Goal: Task Accomplishment & Management: Complete application form

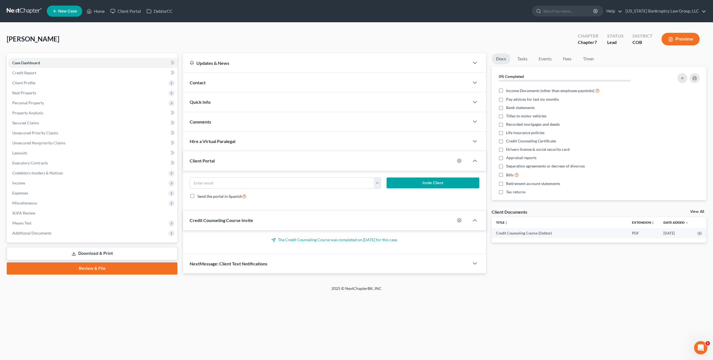
click at [25, 11] on link at bounding box center [25, 11] width 36 height 10
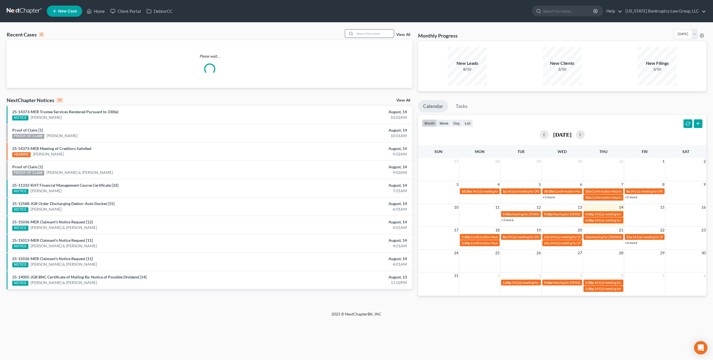
click at [370, 34] on input "search" at bounding box center [374, 34] width 39 height 8
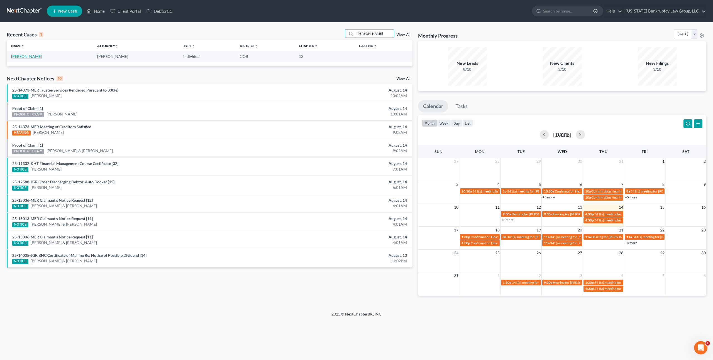
type input "jaynes"
click at [30, 57] on link "Jaynes, David" at bounding box center [26, 56] width 31 height 5
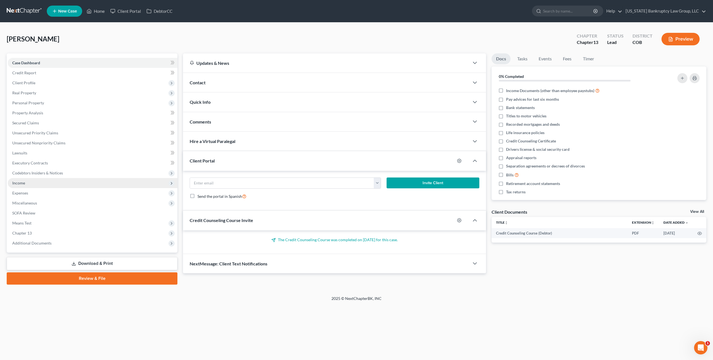
click at [25, 184] on span "Income" at bounding box center [93, 183] width 170 height 10
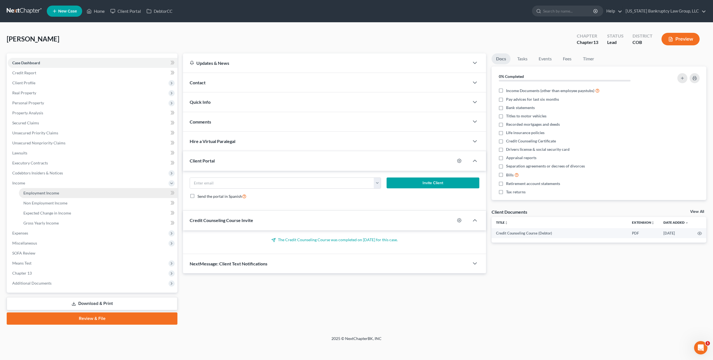
click at [36, 192] on span "Employment Income" at bounding box center [41, 193] width 36 height 5
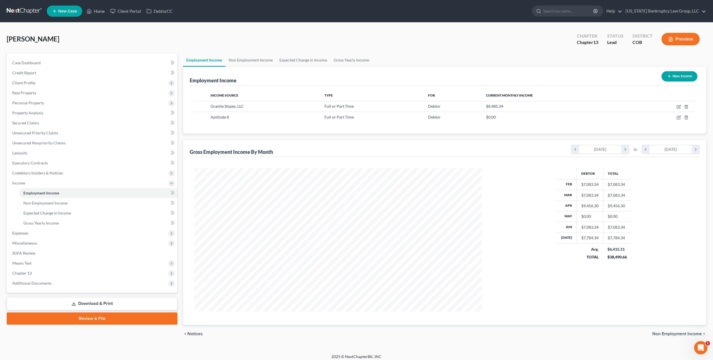
scroll to position [144, 299]
click at [679, 108] on icon "button" at bounding box center [679, 107] width 4 height 4
select select "0"
select select "46"
select select "1"
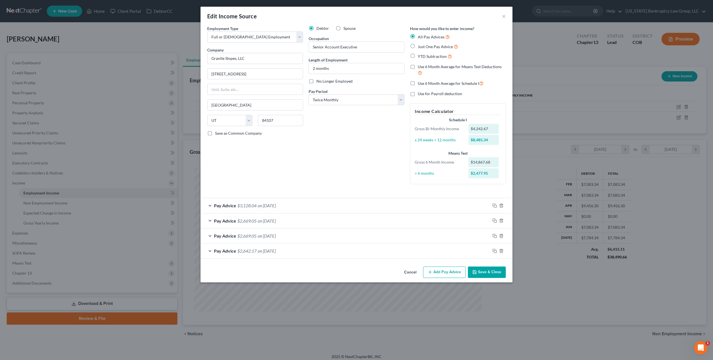
click at [477, 272] on icon "button" at bounding box center [474, 272] width 4 height 4
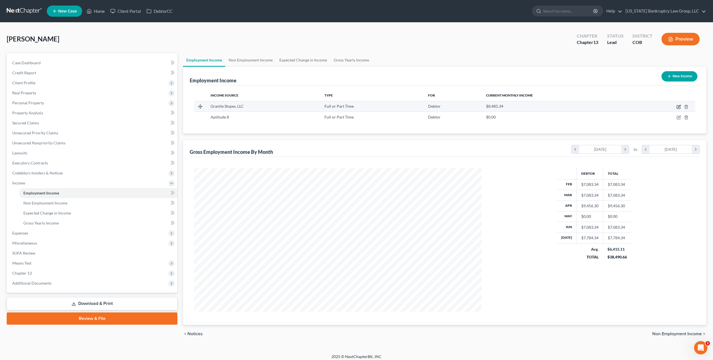
click at [680, 106] on icon "button" at bounding box center [679, 107] width 4 height 4
select select "0"
select select "46"
select select "1"
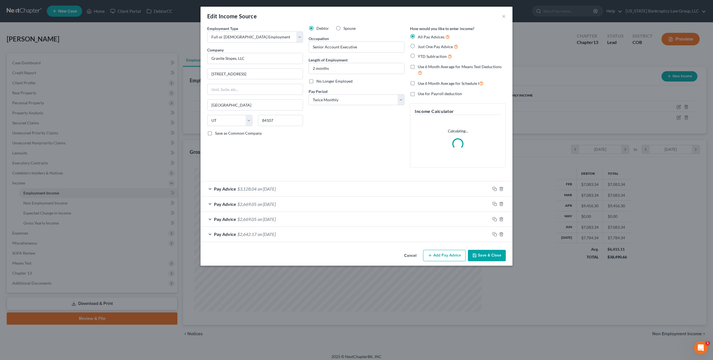
click at [300, 203] on div "Pay Advice $2,669.05 on 07/15/2025" at bounding box center [346, 204] width 290 height 15
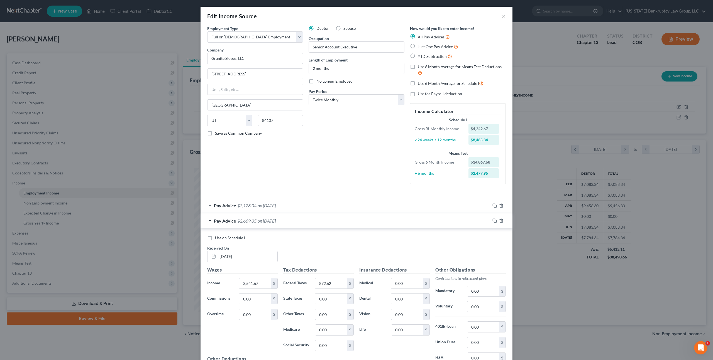
click at [215, 238] on label "Use on Schedule I" at bounding box center [230, 238] width 30 height 6
click at [217, 238] on input "Use on Schedule I" at bounding box center [219, 237] width 4 height 4
checkbox input "true"
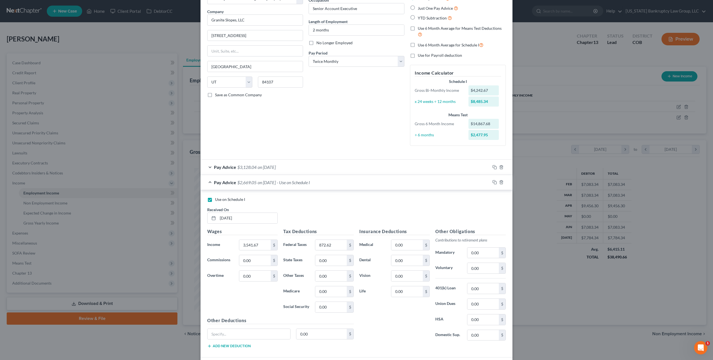
scroll to position [97, 0]
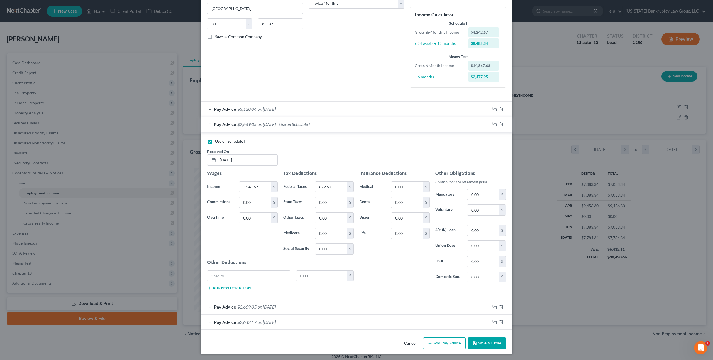
click at [490, 345] on button "Save & Close" at bounding box center [487, 344] width 38 height 12
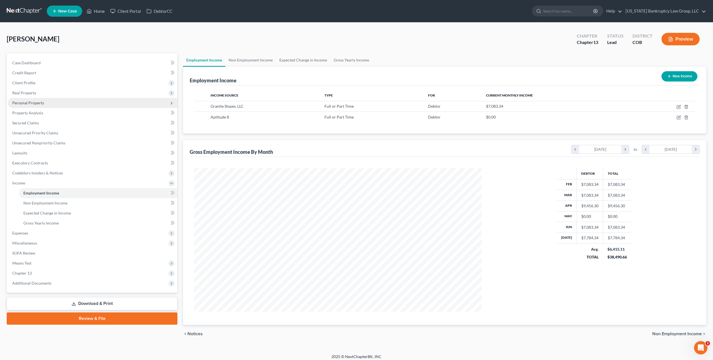
click at [33, 106] on span "Personal Property" at bounding box center [93, 103] width 170 height 10
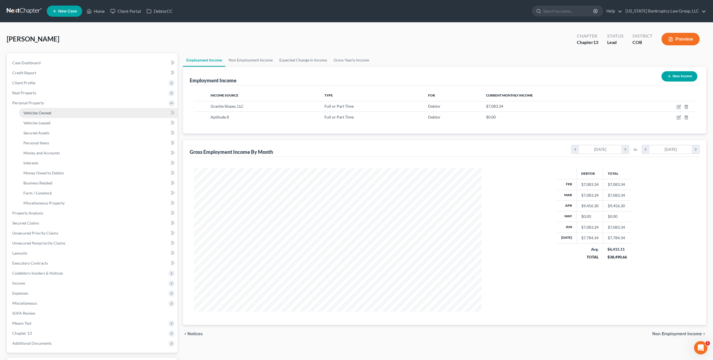
click at [46, 112] on span "Vehicles Owned" at bounding box center [37, 113] width 28 height 5
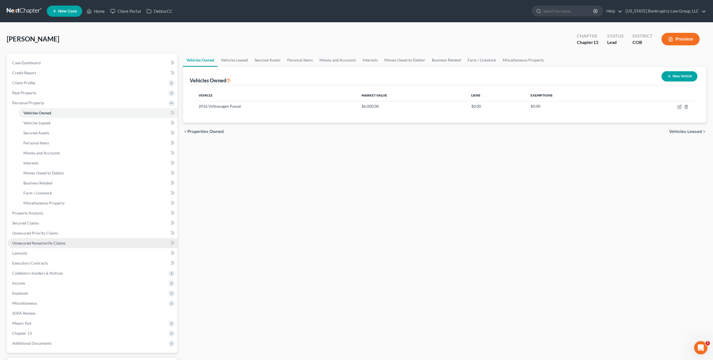
click at [42, 243] on span "Unsecured Nonpriority Claims" at bounding box center [38, 243] width 53 height 5
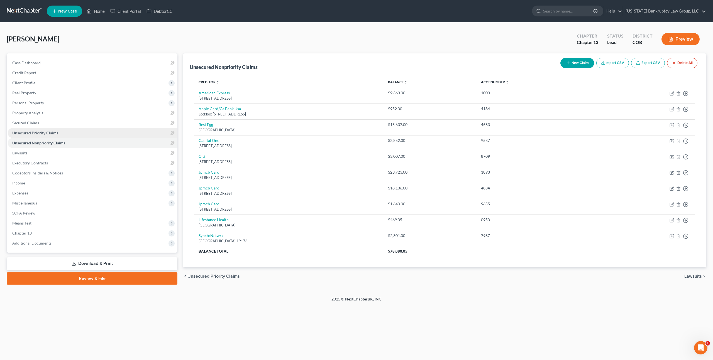
click at [48, 133] on span "Unsecured Priority Claims" at bounding box center [35, 133] width 46 height 5
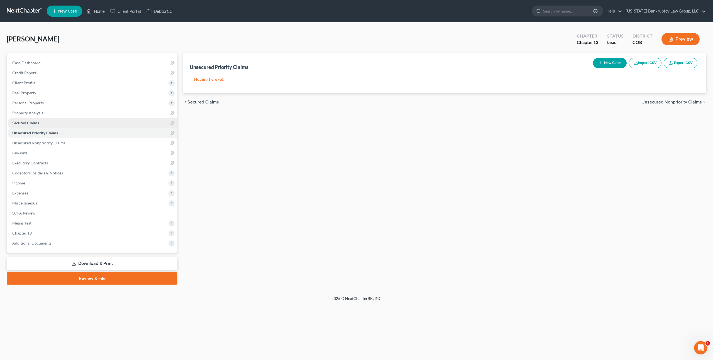
click at [34, 123] on span "Secured Claims" at bounding box center [25, 123] width 27 height 5
click at [39, 143] on span "Unsecured Nonpriority Claims" at bounding box center [38, 143] width 53 height 5
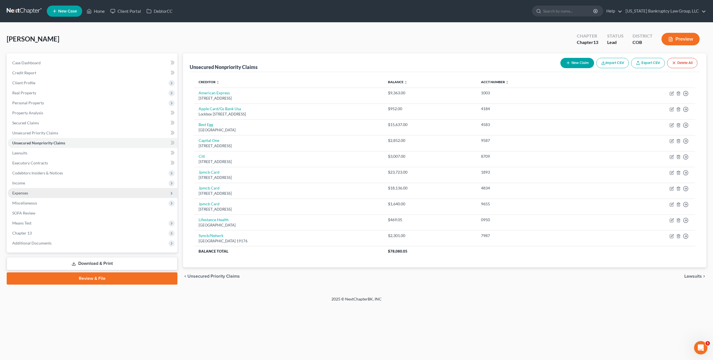
click at [23, 192] on span "Expenses" at bounding box center [20, 193] width 16 height 5
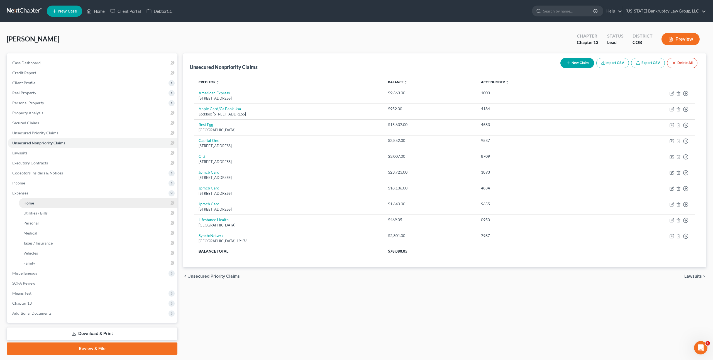
click at [33, 204] on span "Home" at bounding box center [28, 203] width 11 height 5
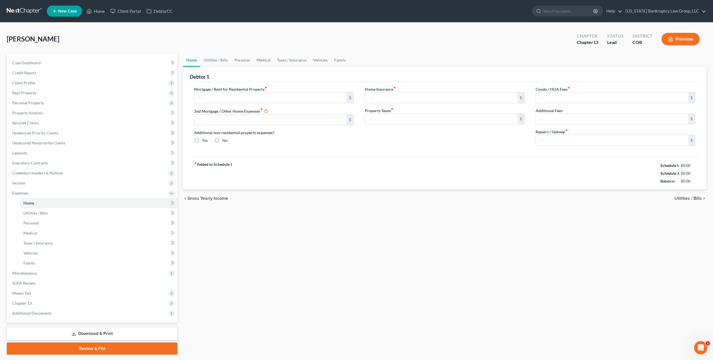
type input "1,672.00"
type input "0.00"
radio input "true"
type input "19.45"
type input "0.00"
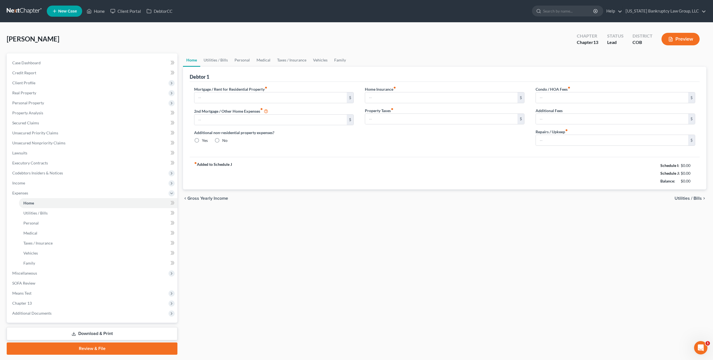
type input "0.00"
type input "50.00"
type input "0.00"
click at [34, 105] on span "Personal Property" at bounding box center [28, 103] width 32 height 5
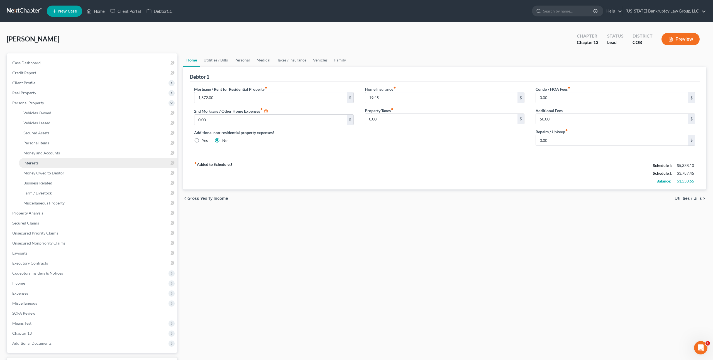
click at [38, 161] on span "Interests" at bounding box center [30, 163] width 15 height 5
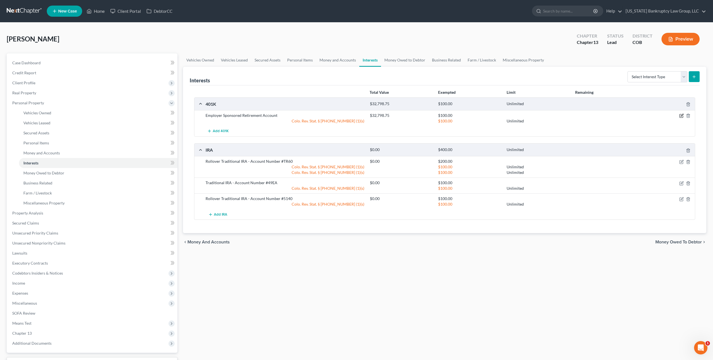
click at [682, 115] on icon "button" at bounding box center [682, 115] width 3 height 3
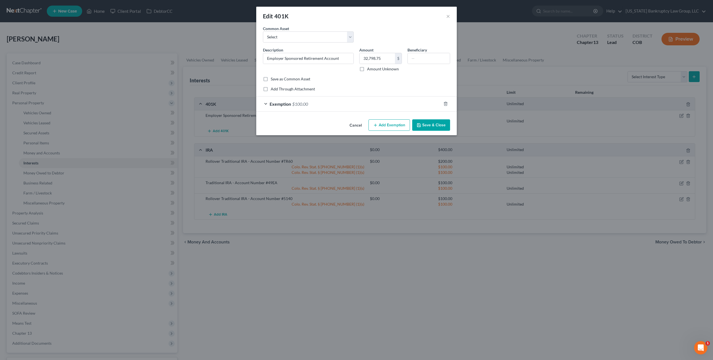
click at [382, 106] on div "Exemption $100.00" at bounding box center [348, 104] width 185 height 15
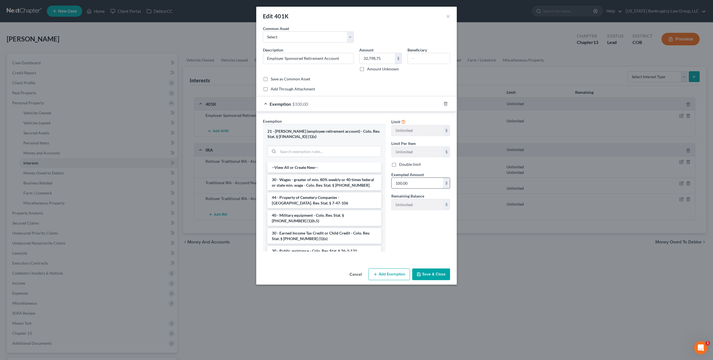
click at [402, 181] on input "100.00" at bounding box center [418, 183] width 52 height 11
type input "32,798.75"
click at [427, 274] on button "Save & Close" at bounding box center [431, 275] width 38 height 12
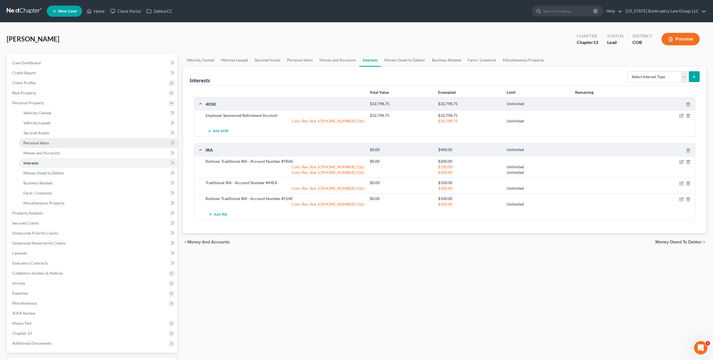
click at [42, 144] on span "Personal Items" at bounding box center [36, 143] width 26 height 5
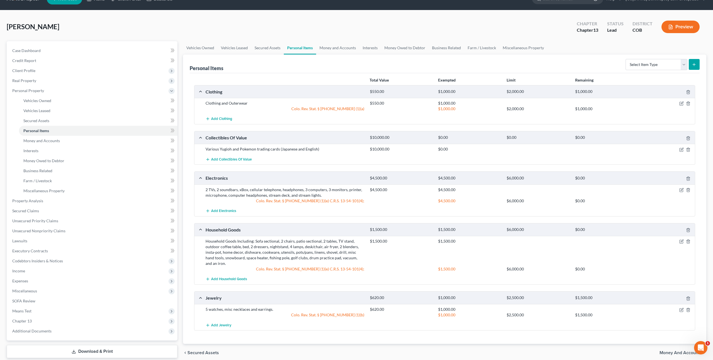
scroll to position [10, 0]
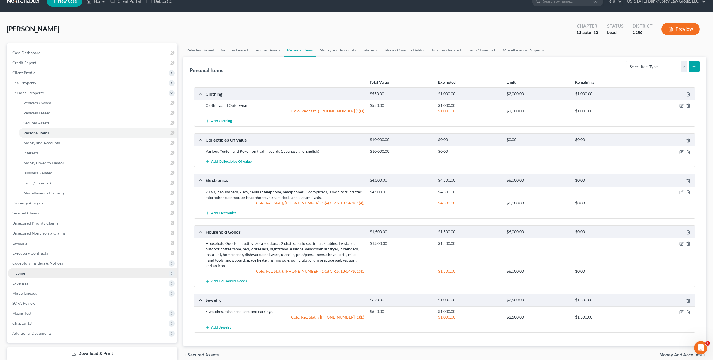
click at [40, 274] on span "Income" at bounding box center [93, 274] width 170 height 10
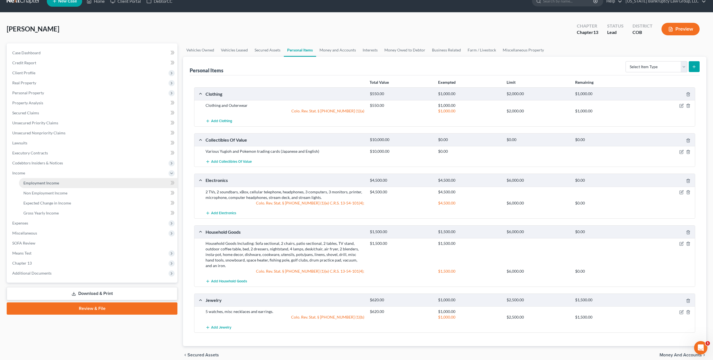
click at [50, 187] on link "Employment Income" at bounding box center [98, 183] width 158 height 10
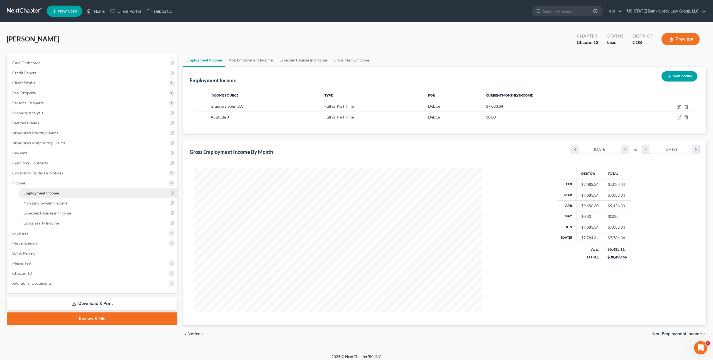
scroll to position [144, 299]
click at [677, 108] on icon "button" at bounding box center [679, 107] width 4 height 4
select select "0"
select select "46"
select select "1"
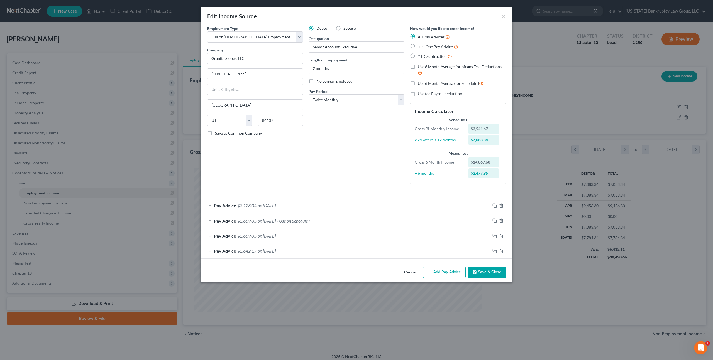
click at [336, 204] on div "Pay Advice $3,128.04 on 07/31/2025" at bounding box center [346, 205] width 290 height 15
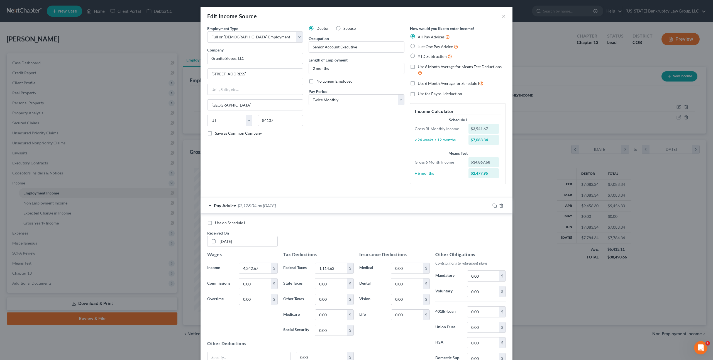
click at [336, 204] on div "Pay Advice $3,128.04 on 07/31/2025" at bounding box center [346, 205] width 290 height 15
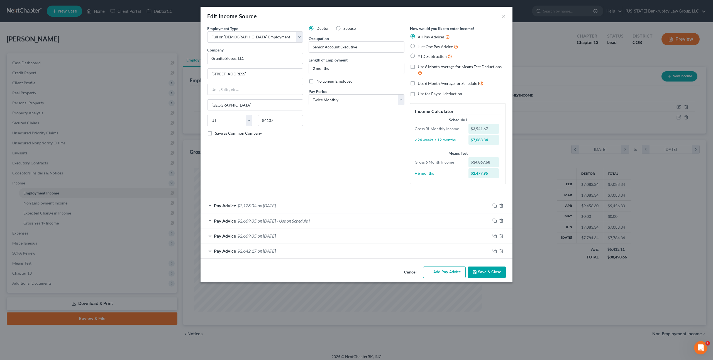
click at [487, 274] on button "Save & Close" at bounding box center [487, 273] width 38 height 12
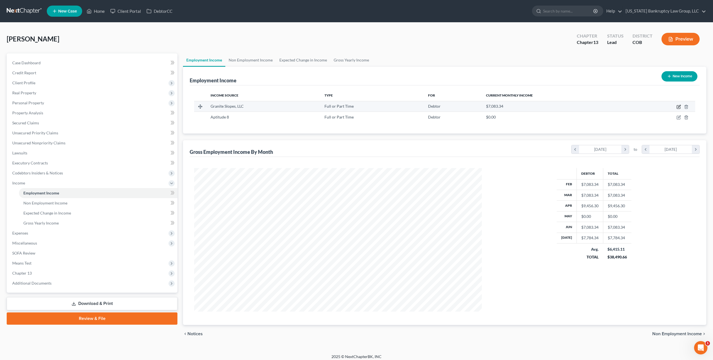
click at [679, 107] on icon "button" at bounding box center [679, 107] width 4 height 4
select select "0"
select select "46"
select select "1"
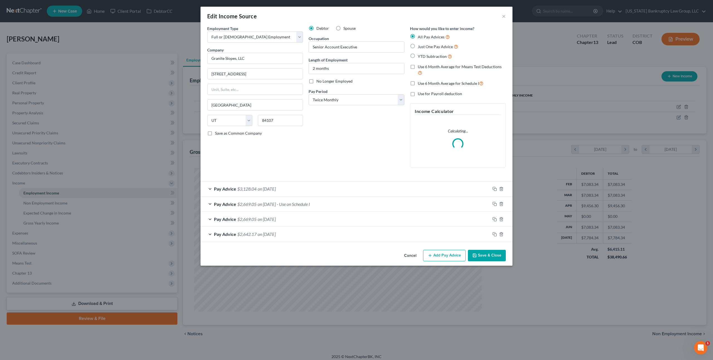
click at [334, 196] on div "Pay Advice $3,128.04 on 07/31/2025" at bounding box center [346, 189] width 290 height 15
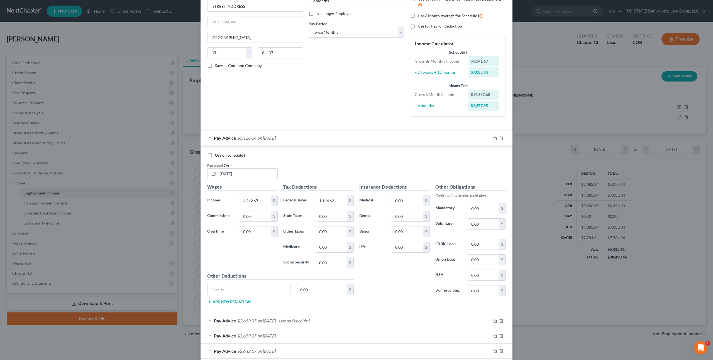
scroll to position [97, 0]
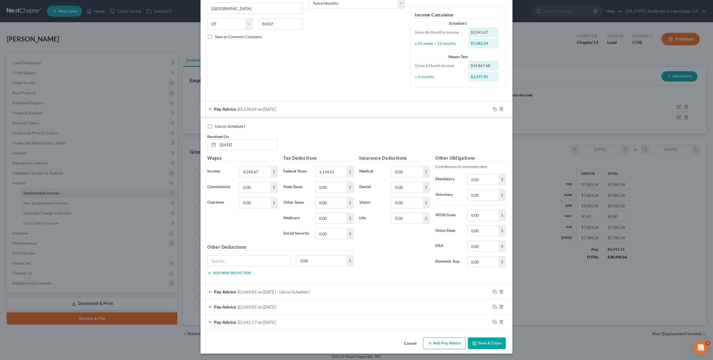
click at [295, 291] on span "- Use on Schedule I" at bounding box center [293, 291] width 33 height 5
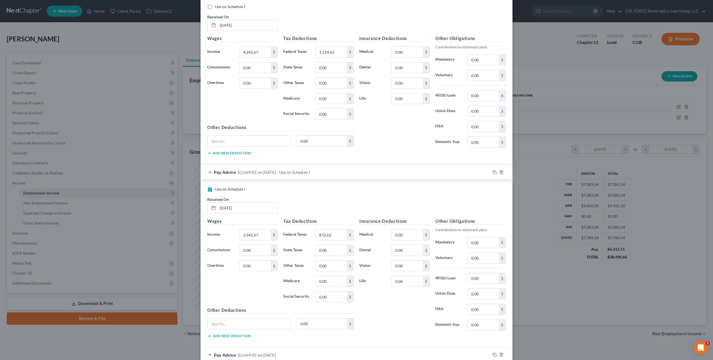
scroll to position [265, 0]
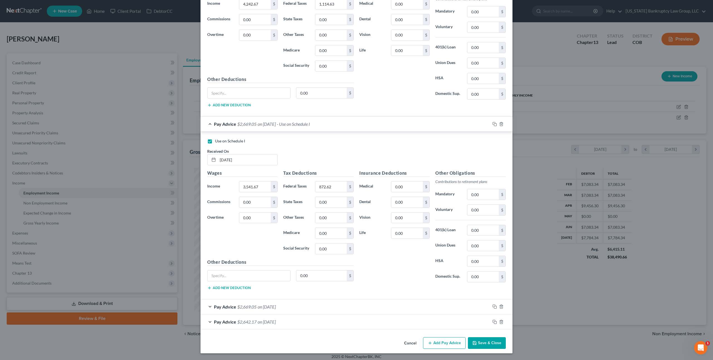
click at [492, 344] on button "Save & Close" at bounding box center [487, 344] width 38 height 12
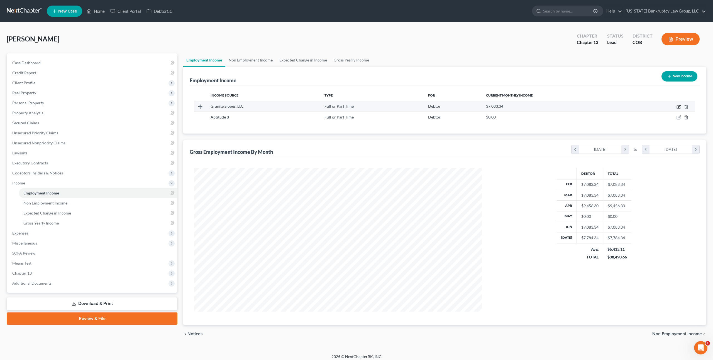
click at [679, 106] on icon "button" at bounding box center [678, 107] width 3 height 3
select select "0"
select select "46"
select select "1"
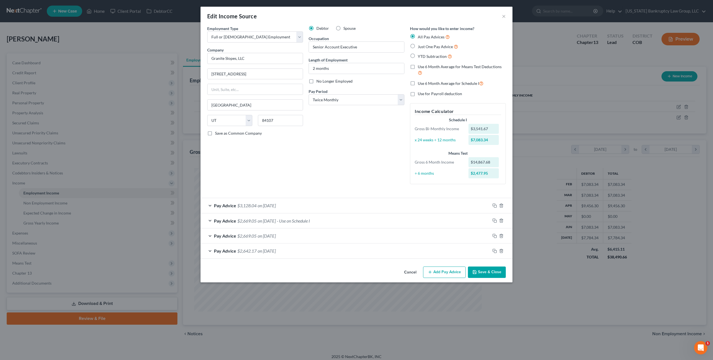
click at [484, 271] on button "Save & Close" at bounding box center [487, 273] width 38 height 12
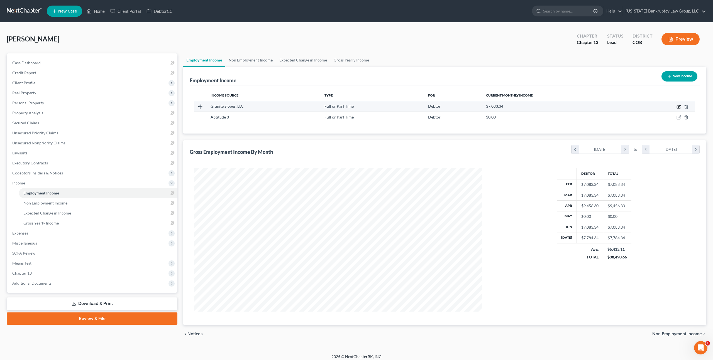
click at [679, 108] on icon "button" at bounding box center [679, 107] width 4 height 4
select select "0"
select select "46"
select select "1"
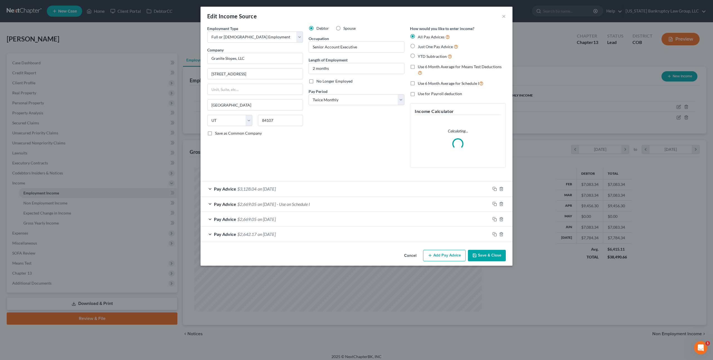
click at [304, 191] on div "Pay Advice $3,128.04 on 07/31/2025" at bounding box center [346, 189] width 290 height 15
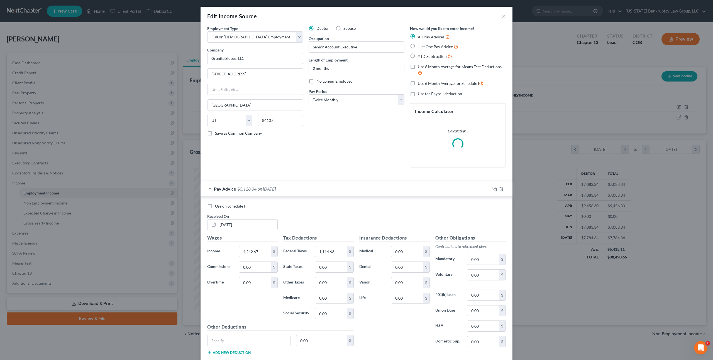
click at [215, 208] on label "Use on Schedule I" at bounding box center [230, 207] width 30 height 6
click at [217, 207] on input "Use on Schedule I" at bounding box center [219, 206] width 4 height 4
checkbox input "true"
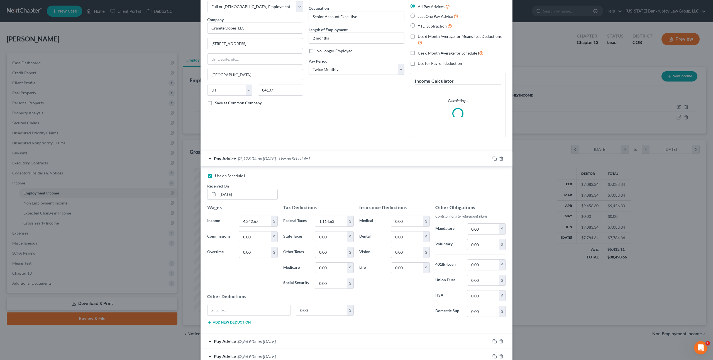
scroll to position [80, 0]
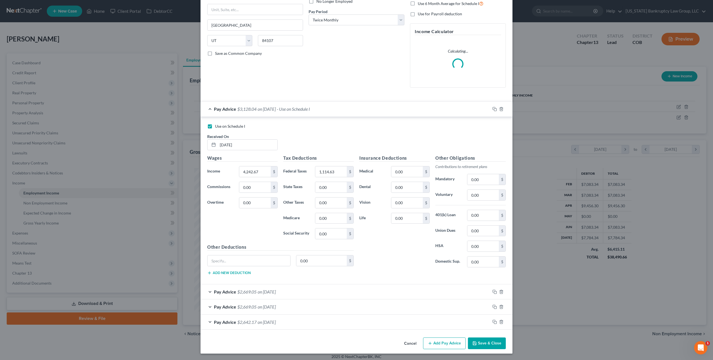
click at [482, 342] on button "Save & Close" at bounding box center [487, 344] width 38 height 12
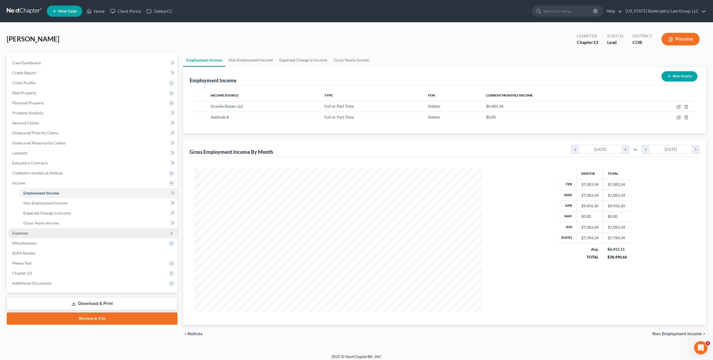
click at [33, 233] on span "Expenses" at bounding box center [93, 233] width 170 height 10
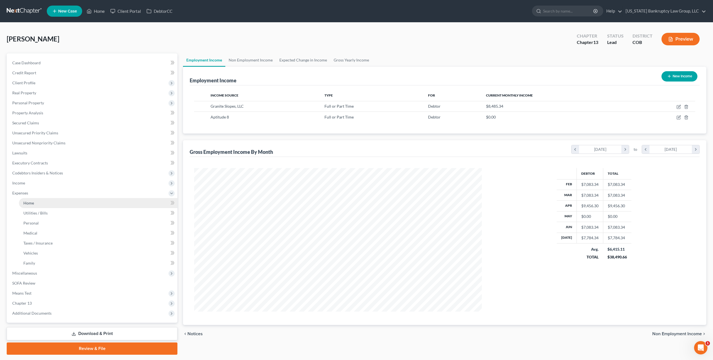
click at [36, 203] on link "Home" at bounding box center [98, 203] width 158 height 10
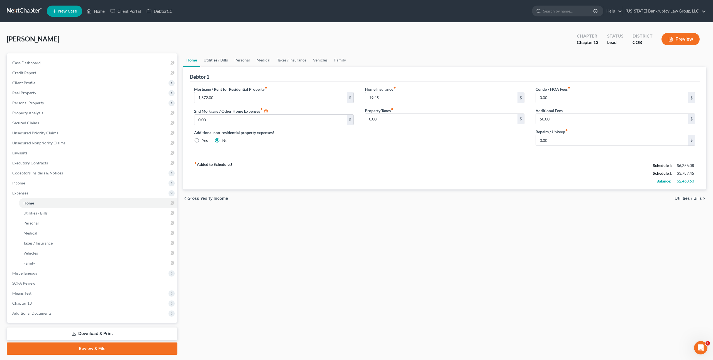
click at [221, 61] on link "Utilities / Bills" at bounding box center [215, 59] width 31 height 13
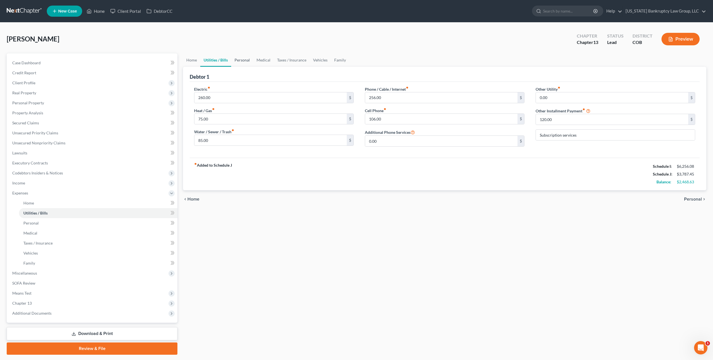
click at [238, 61] on link "Personal" at bounding box center [242, 59] width 22 height 13
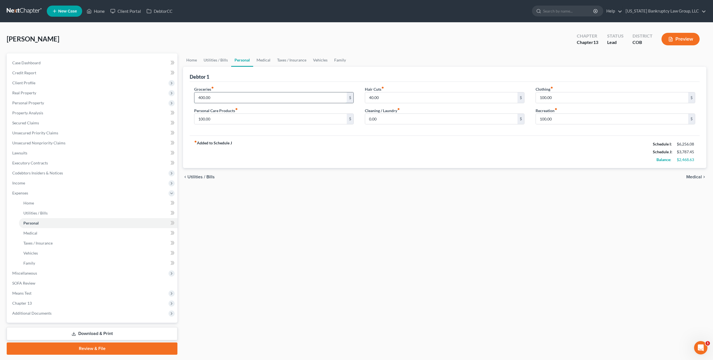
click at [202, 97] on input "400.00" at bounding box center [270, 97] width 152 height 11
type input "625.00"
click at [265, 61] on link "Medical" at bounding box center [263, 59] width 21 height 13
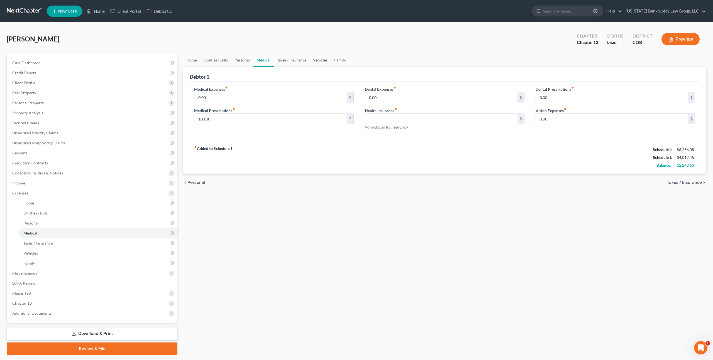
click at [318, 60] on link "Vehicles" at bounding box center [320, 59] width 21 height 13
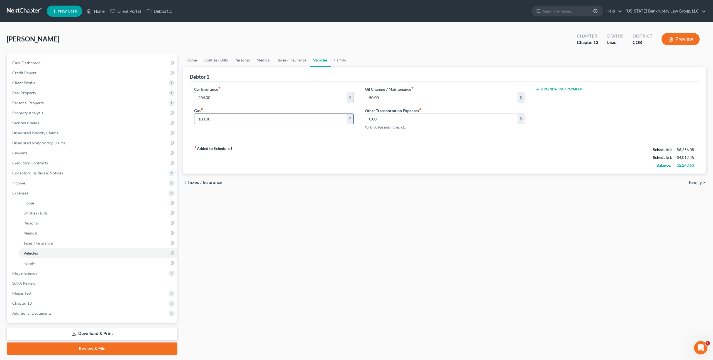
click at [202, 118] on input "100.00" at bounding box center [270, 119] width 152 height 11
type input "250.00"
click at [376, 98] on input "50.00" at bounding box center [441, 97] width 152 height 11
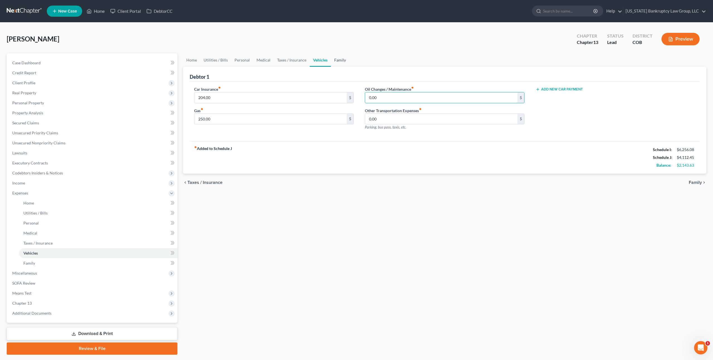
type input "0.00"
click at [340, 60] on link "Family" at bounding box center [340, 59] width 18 height 13
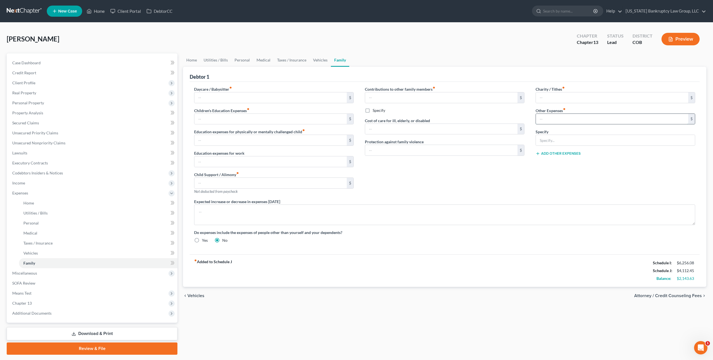
click at [559, 120] on input "text" at bounding box center [612, 119] width 152 height 11
type input "100.00"
type input "Miscellaneous and contingent"
click at [192, 59] on link "Home" at bounding box center [191, 59] width 17 height 13
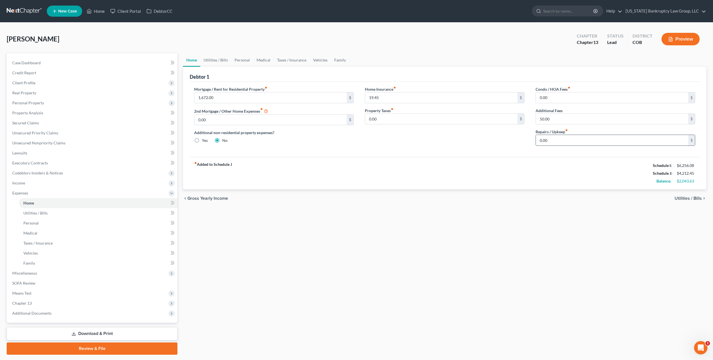
click at [540, 141] on input "0.00" at bounding box center [612, 140] width 152 height 11
type input "50.00"
click at [544, 119] on input "50.00" at bounding box center [612, 119] width 152 height 11
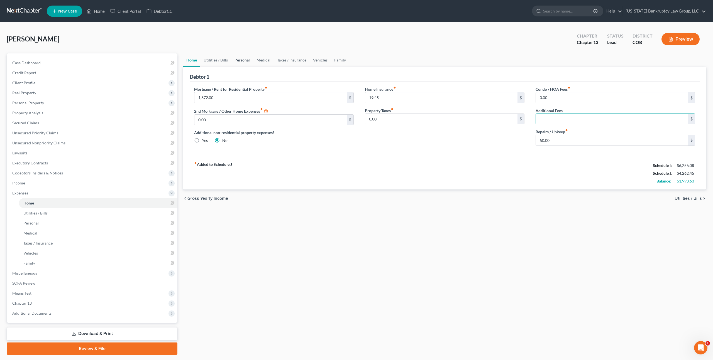
click at [241, 60] on link "Personal" at bounding box center [242, 59] width 22 height 13
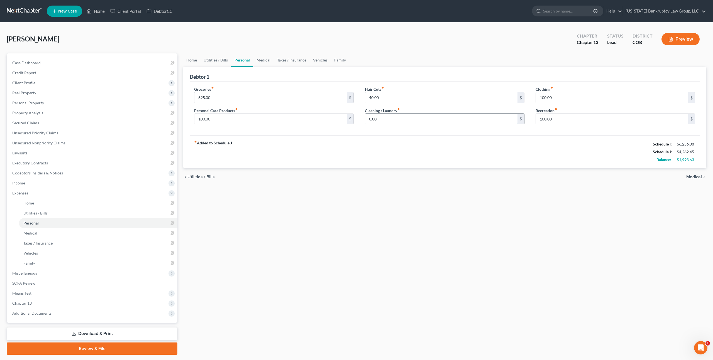
click at [369, 119] on input "0.00" at bounding box center [441, 119] width 152 height 11
type input "50.00"
click at [266, 60] on link "Medical" at bounding box center [263, 59] width 21 height 13
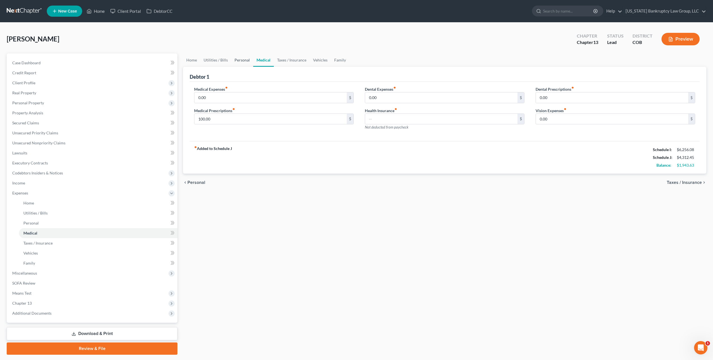
click at [238, 60] on link "Personal" at bounding box center [242, 59] width 22 height 13
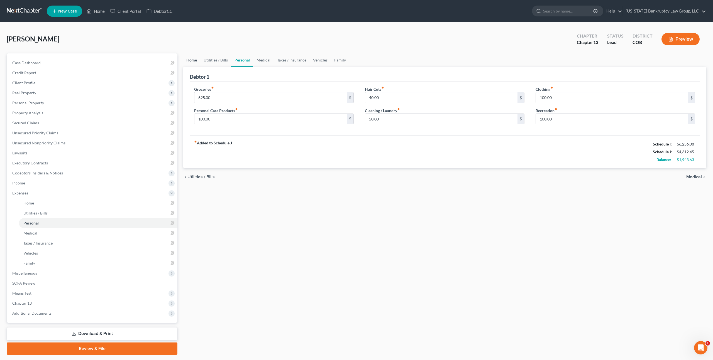
click at [191, 59] on link "Home" at bounding box center [191, 59] width 17 height 13
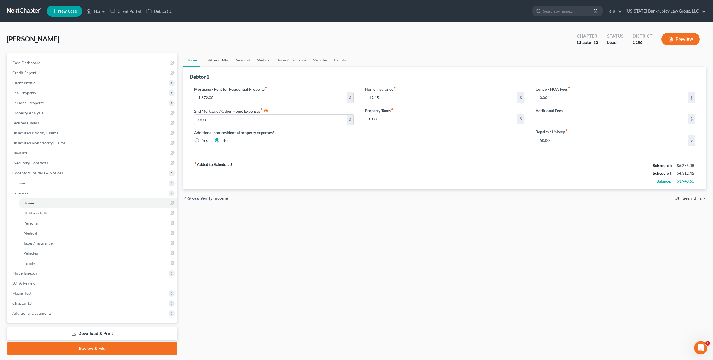
click at [205, 61] on link "Utilities / Bills" at bounding box center [215, 59] width 31 height 13
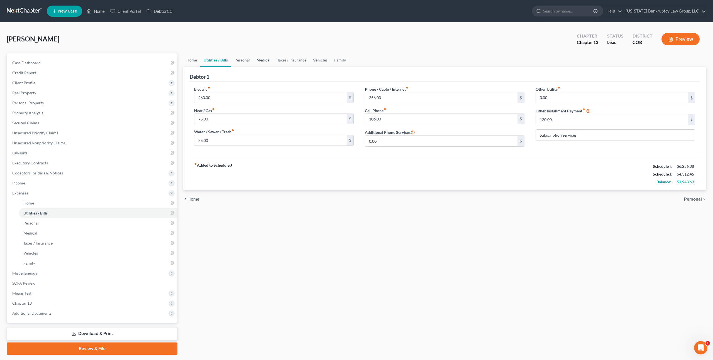
click at [267, 62] on link "Medical" at bounding box center [263, 59] width 21 height 13
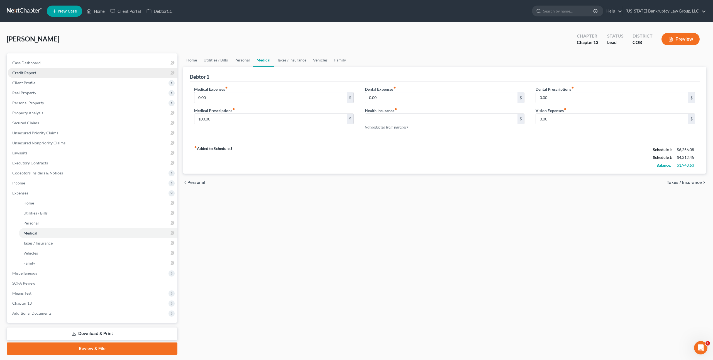
click at [31, 74] on span "Credit Report" at bounding box center [24, 72] width 24 height 5
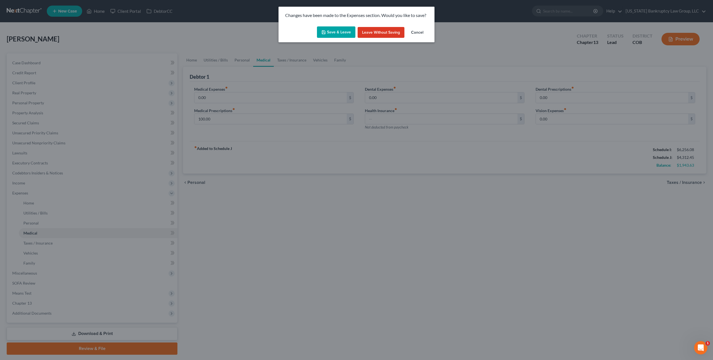
click at [337, 37] on button "Save & Leave" at bounding box center [336, 32] width 38 height 12
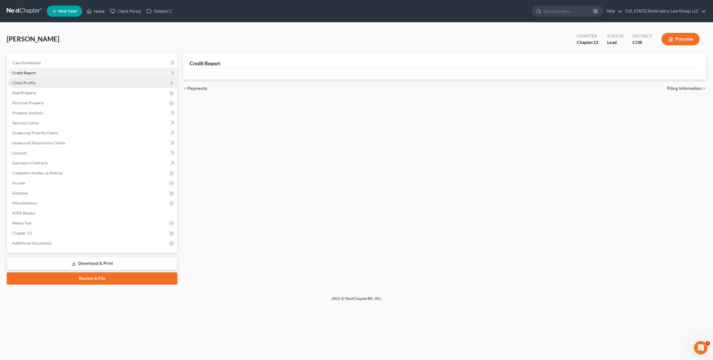
click at [16, 83] on span "Client Profile" at bounding box center [23, 83] width 23 height 5
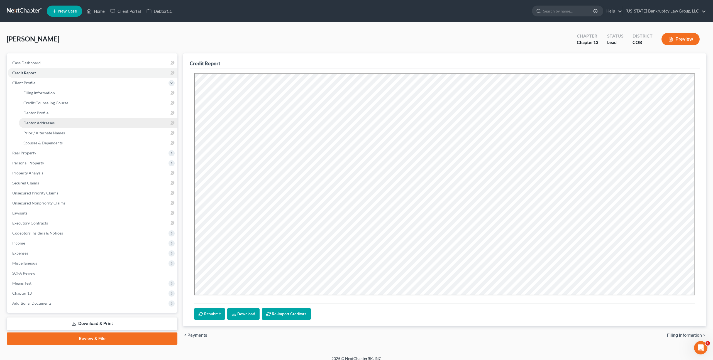
click at [45, 122] on span "Debtor Addresses" at bounding box center [38, 123] width 31 height 5
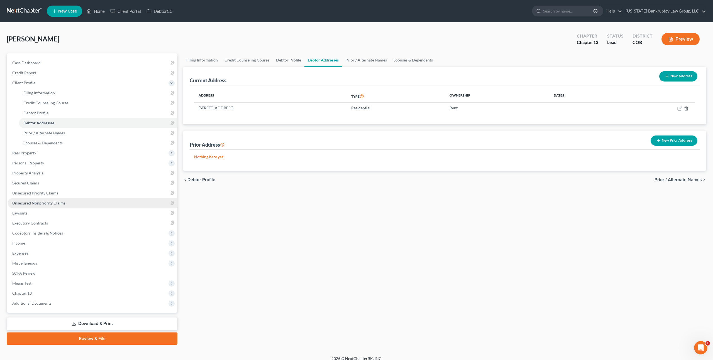
click at [39, 202] on span "Unsecured Nonpriority Claims" at bounding box center [38, 203] width 53 height 5
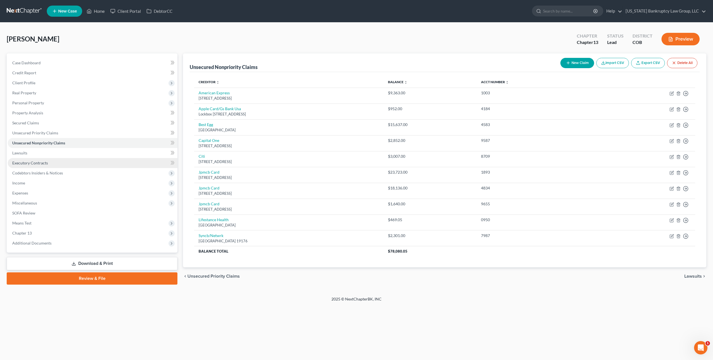
click at [51, 160] on link "Executory Contracts" at bounding box center [93, 163] width 170 height 10
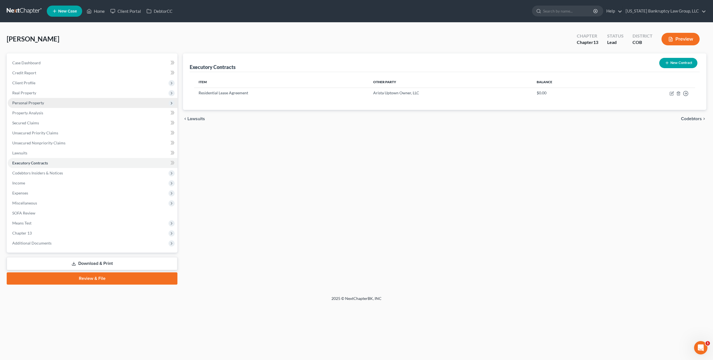
click at [34, 103] on span "Personal Property" at bounding box center [28, 103] width 32 height 5
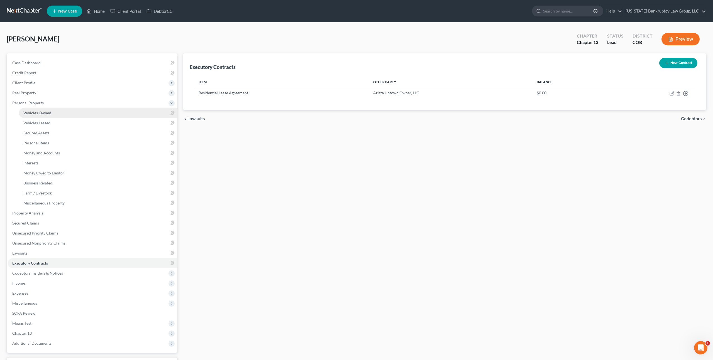
click at [45, 115] on span "Vehicles Owned" at bounding box center [37, 113] width 28 height 5
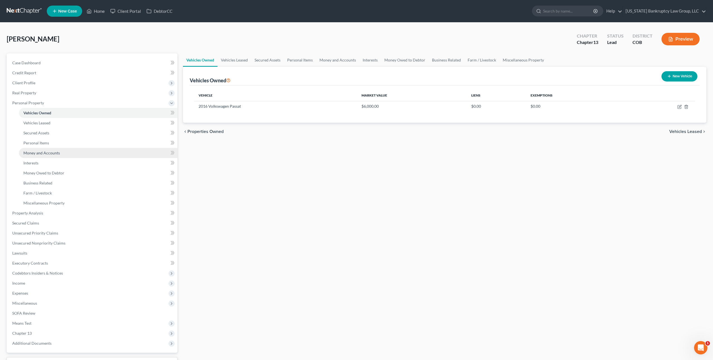
click at [52, 154] on span "Money and Accounts" at bounding box center [41, 153] width 36 height 5
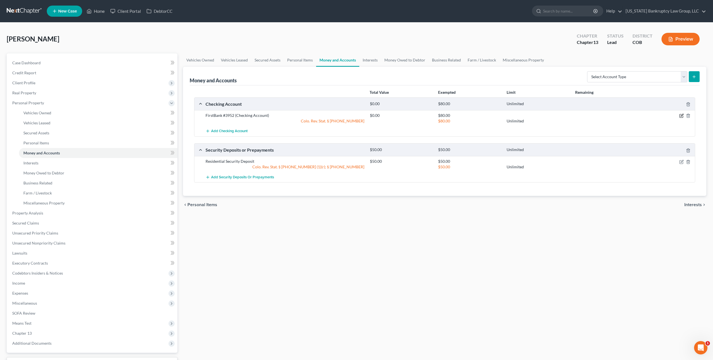
click at [682, 116] on icon "button" at bounding box center [682, 115] width 3 height 3
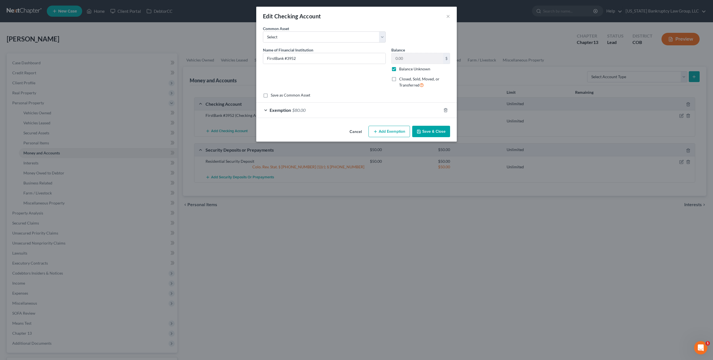
click at [399, 69] on label "Balance Unknown" at bounding box center [414, 69] width 31 height 6
click at [401, 69] on input "Balance Unknown" at bounding box center [403, 68] width 4 height 4
checkbox input "false"
click at [422, 129] on button "Save & Close" at bounding box center [431, 132] width 38 height 12
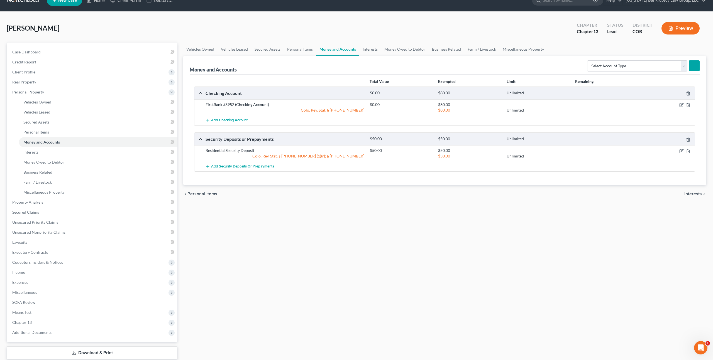
scroll to position [13, 0]
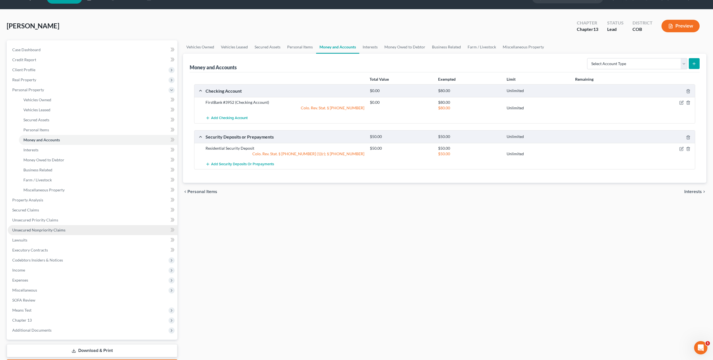
click at [54, 231] on span "Unsecured Nonpriority Claims" at bounding box center [38, 230] width 53 height 5
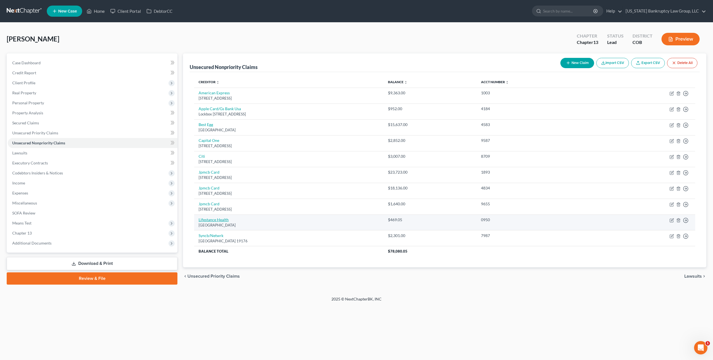
click at [222, 221] on link "Lifestance Health" at bounding box center [214, 220] width 30 height 5
select select "23"
select select "9"
select select "0"
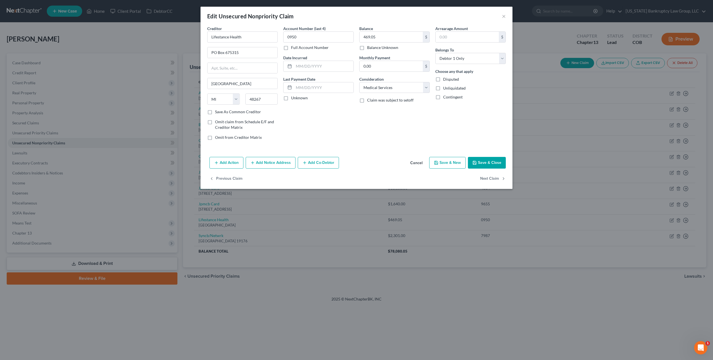
click at [421, 163] on button "Cancel" at bounding box center [416, 163] width 21 height 11
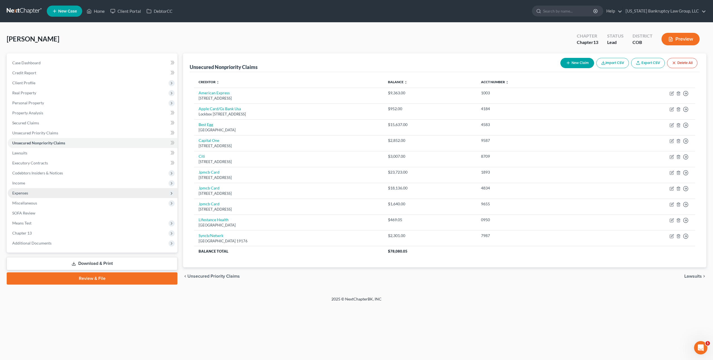
click at [26, 193] on span "Expenses" at bounding box center [20, 193] width 16 height 5
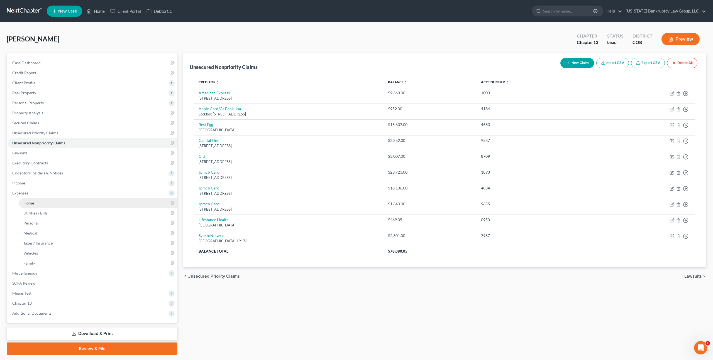
click at [32, 204] on span "Home" at bounding box center [28, 203] width 11 height 5
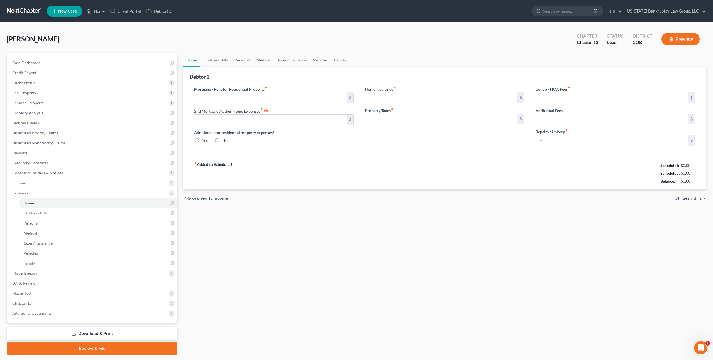
type input "1,672.00"
type input "0.00"
radio input "true"
type input "19.45"
type input "0.00"
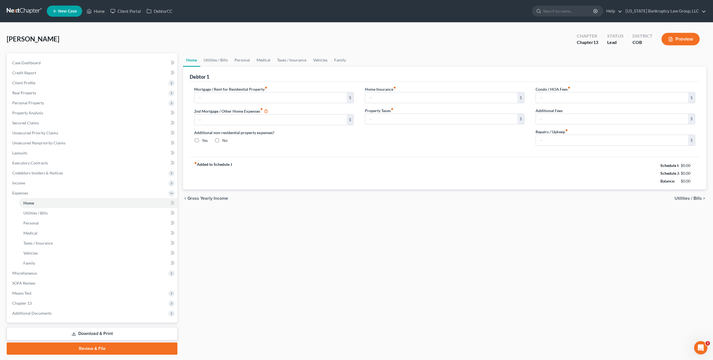
type input "0.00"
type input "50.00"
click at [222, 60] on link "Utilities / Bills" at bounding box center [215, 59] width 31 height 13
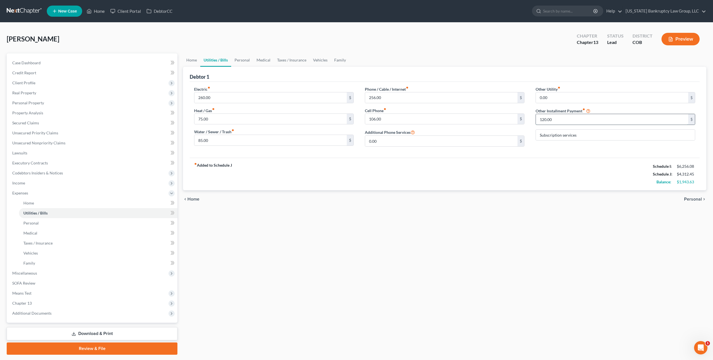
click at [542, 120] on input "120.00" at bounding box center [612, 119] width 152 height 11
type input "150.00"
click at [31, 64] on span "Case Dashboard" at bounding box center [26, 62] width 28 height 5
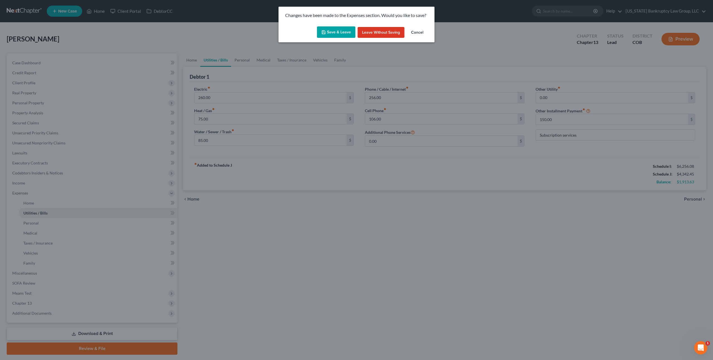
click at [336, 31] on button "Save & Leave" at bounding box center [336, 32] width 38 height 12
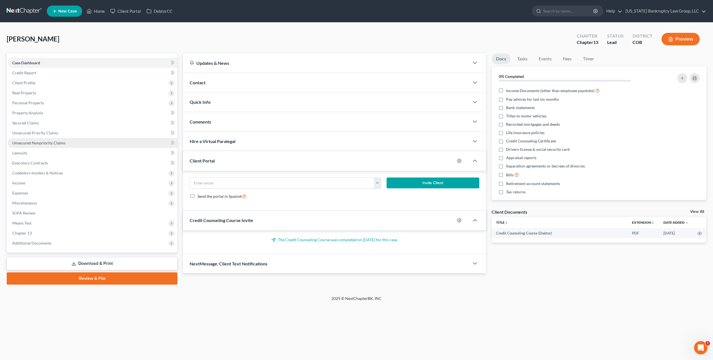
click at [52, 144] on span "Unsecured Nonpriority Claims" at bounding box center [38, 143] width 53 height 5
